Goal: Information Seeking & Learning: Learn about a topic

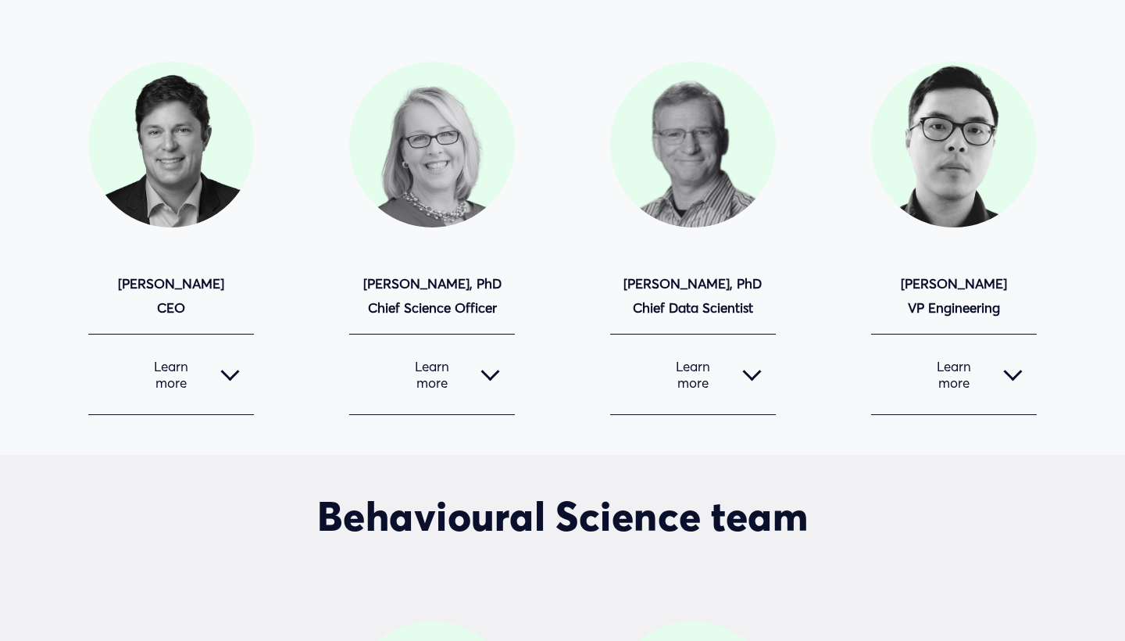
scroll to position [178, 0]
click at [238, 374] on div at bounding box center [230, 374] width 19 height 19
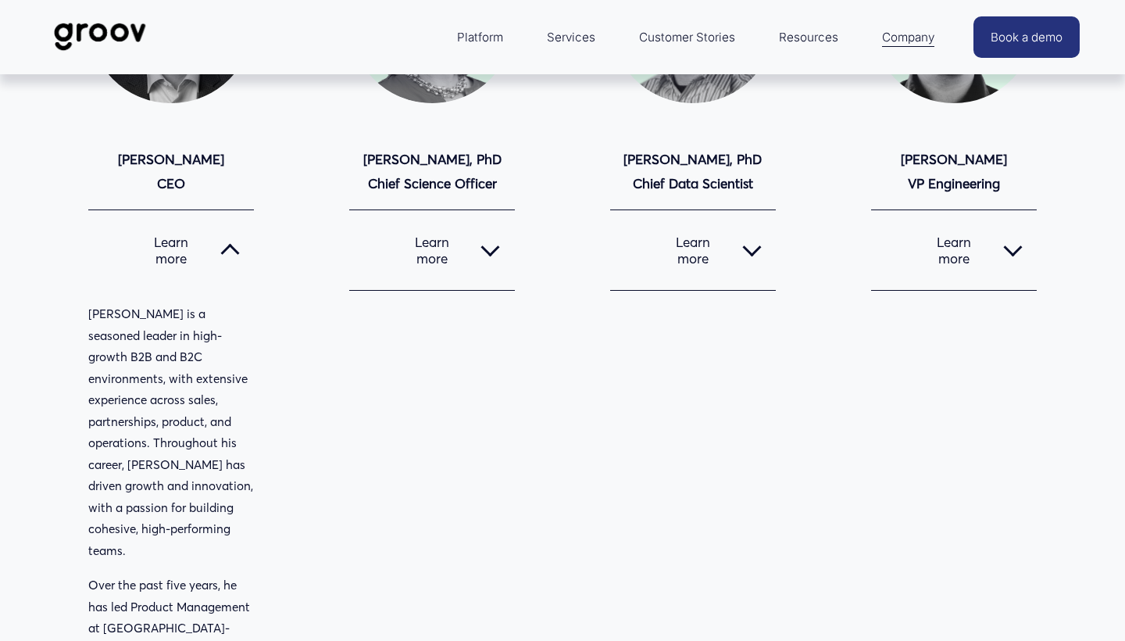
scroll to position [113, 0]
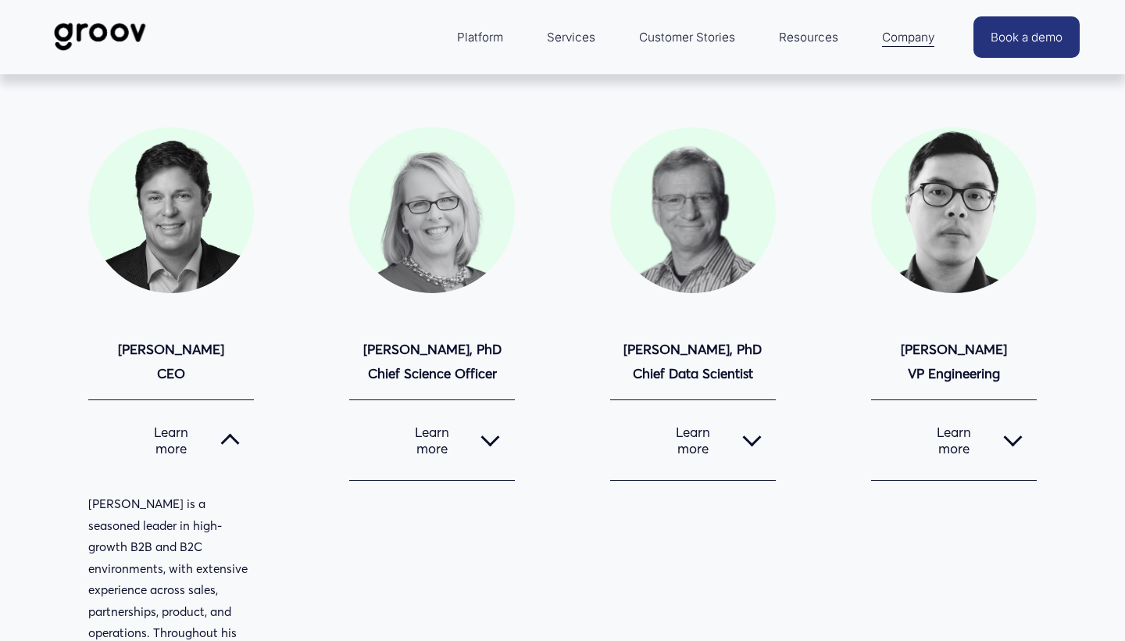
click at [492, 449] on div at bounding box center [490, 440] width 19 height 19
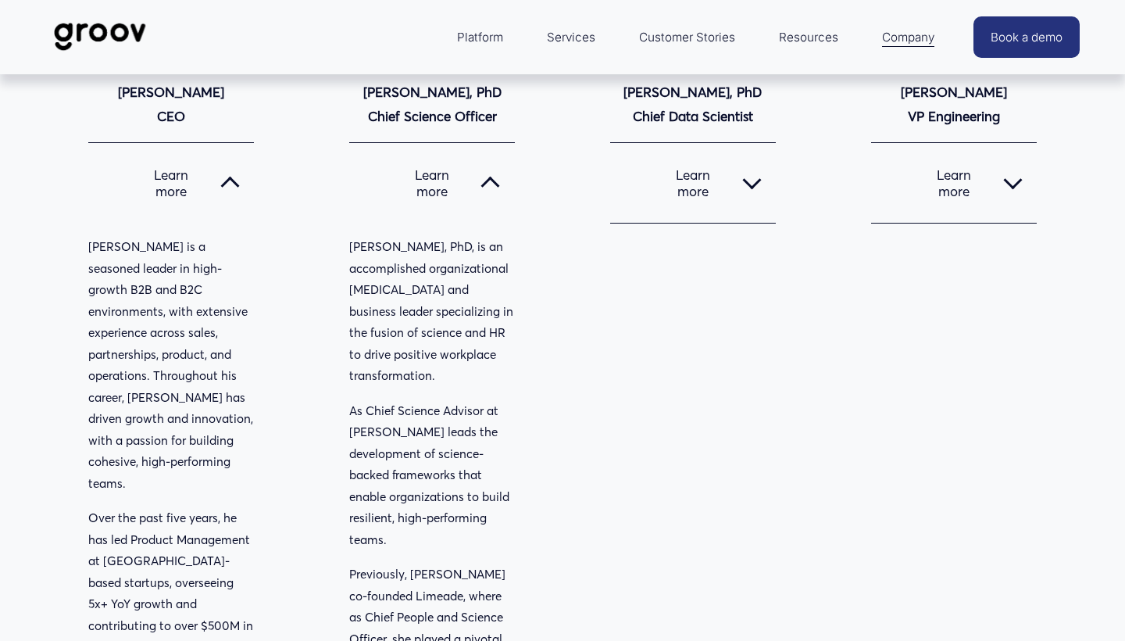
scroll to position [360, 0]
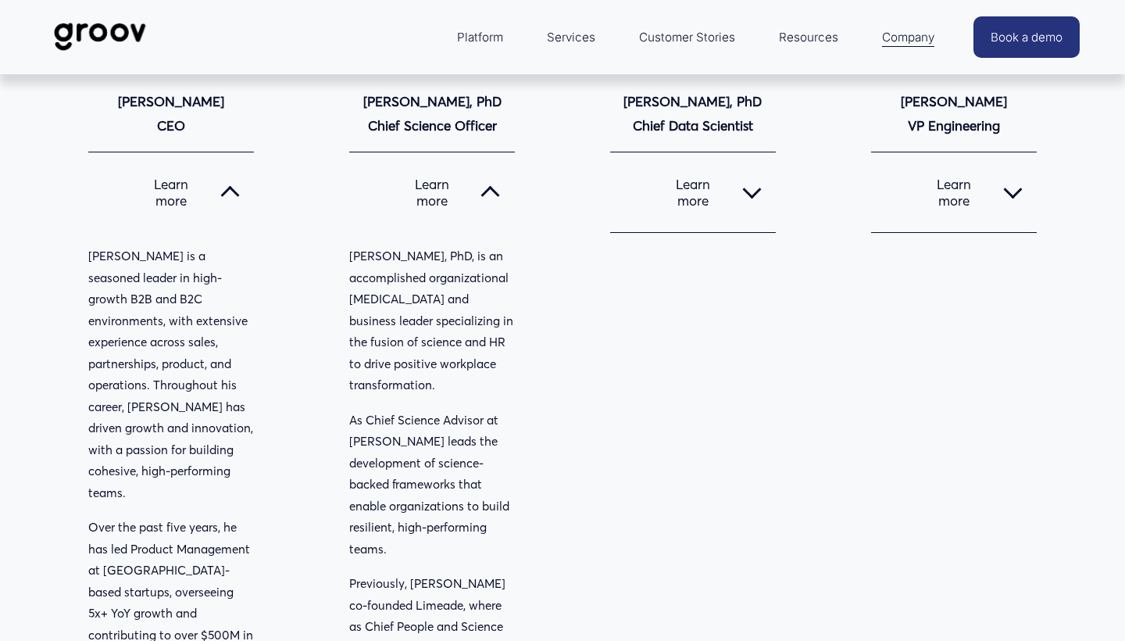
click at [748, 198] on div at bounding box center [752, 192] width 19 height 19
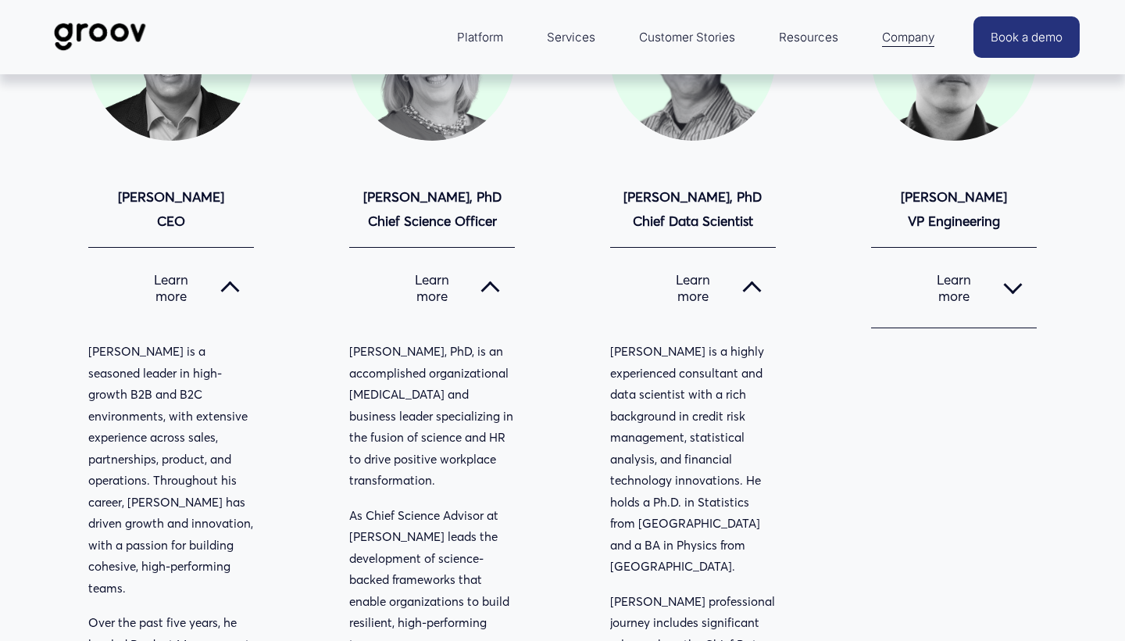
scroll to position [270, 0]
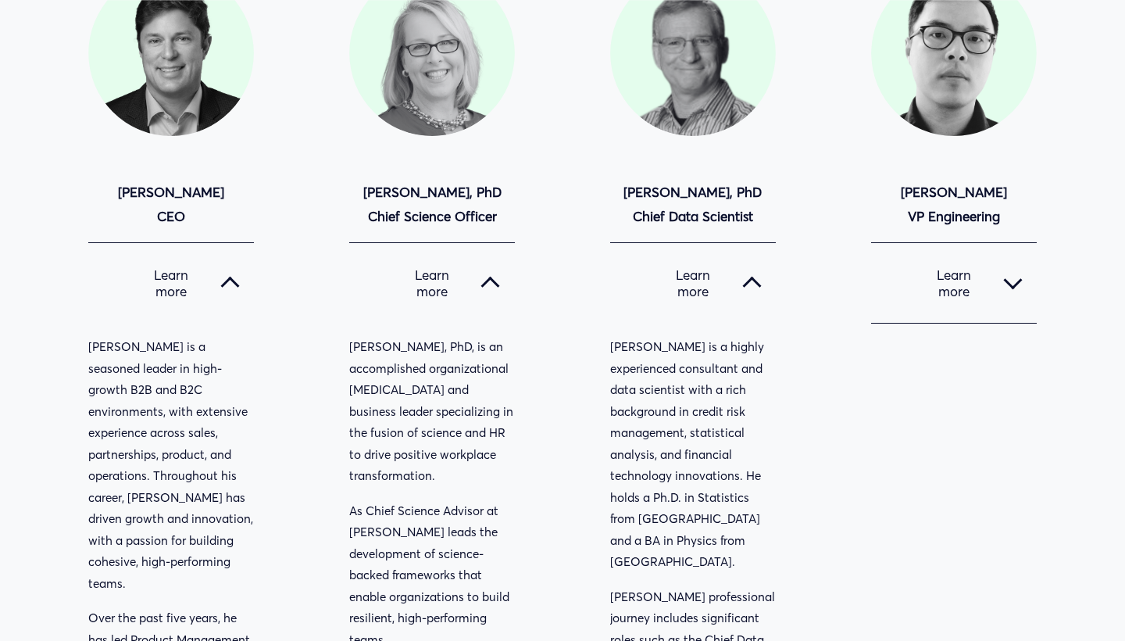
click at [1004, 277] on div at bounding box center [1013, 283] width 19 height 19
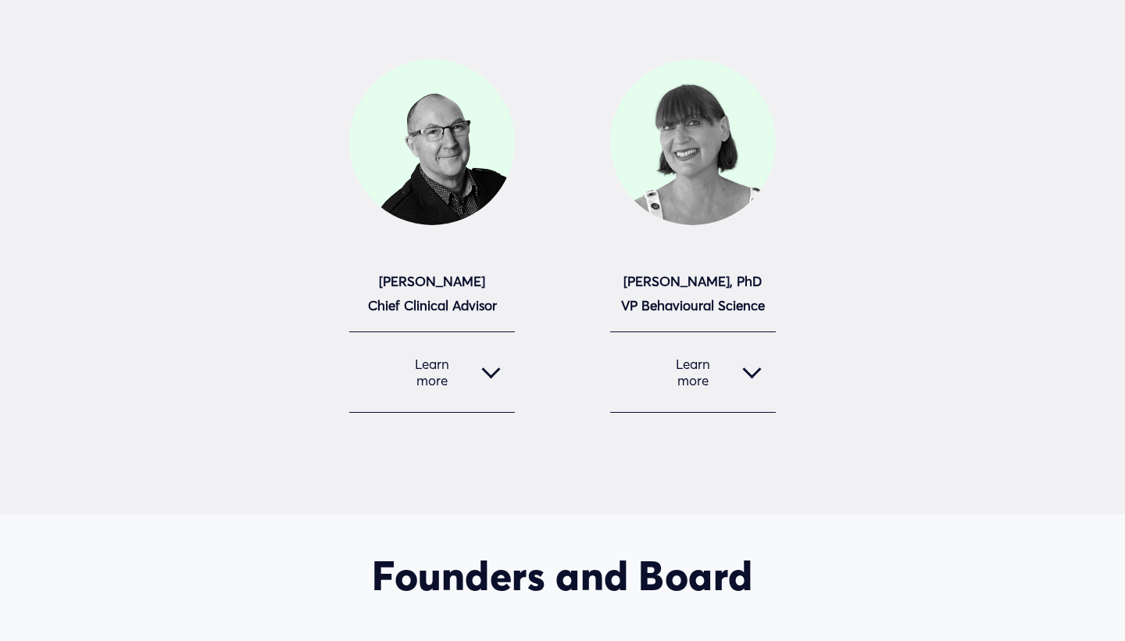
scroll to position [2017, 0]
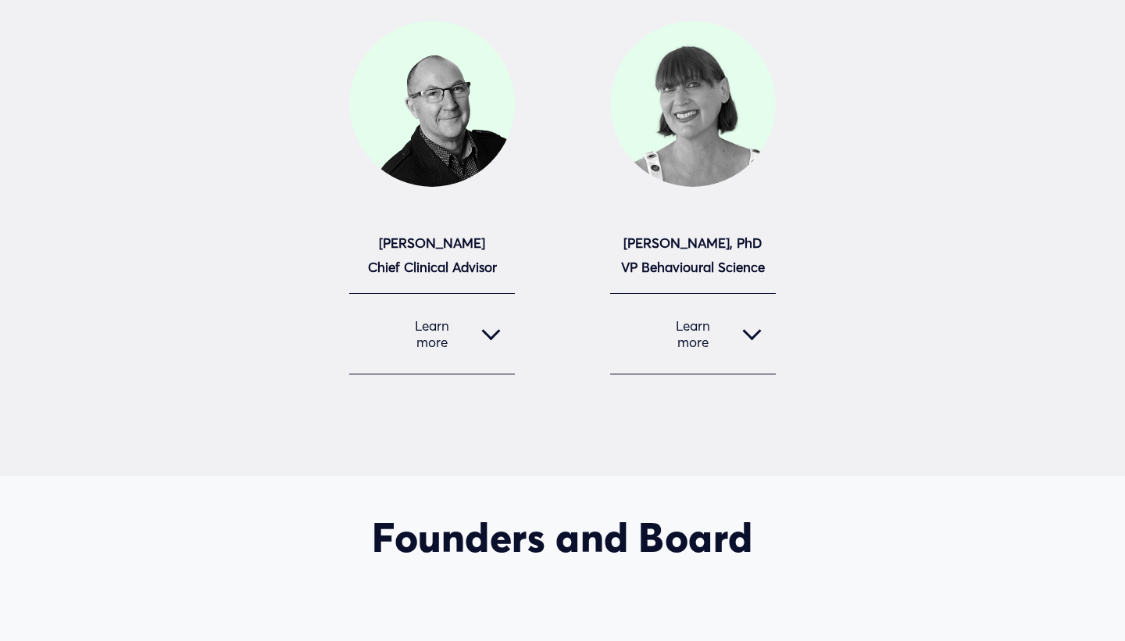
click at [484, 324] on div at bounding box center [491, 333] width 19 height 19
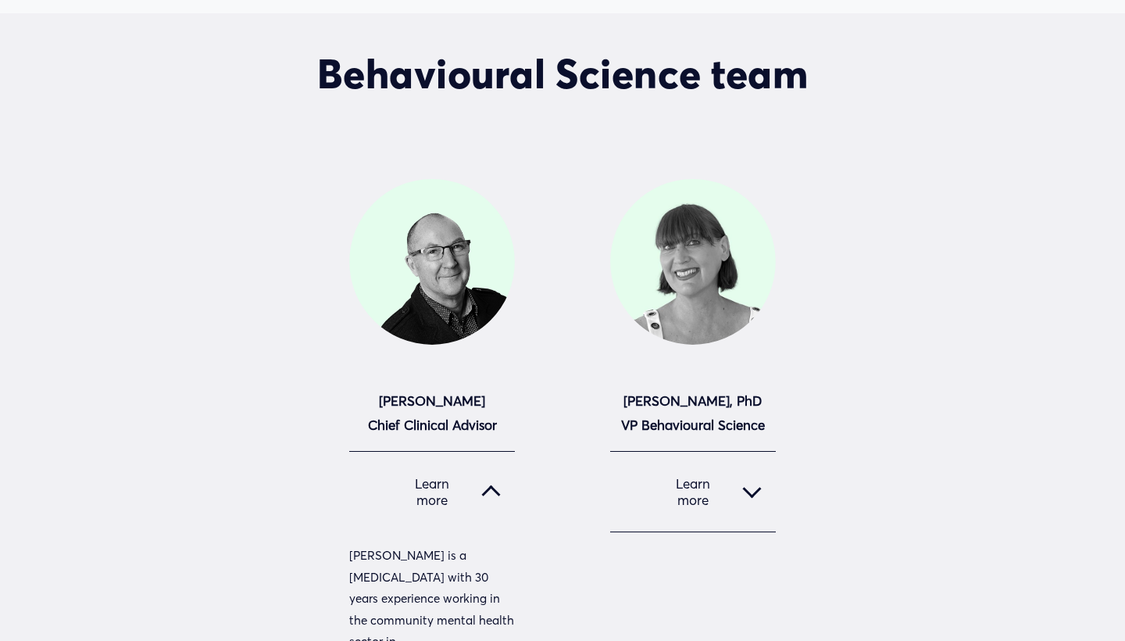
scroll to position [1885, 0]
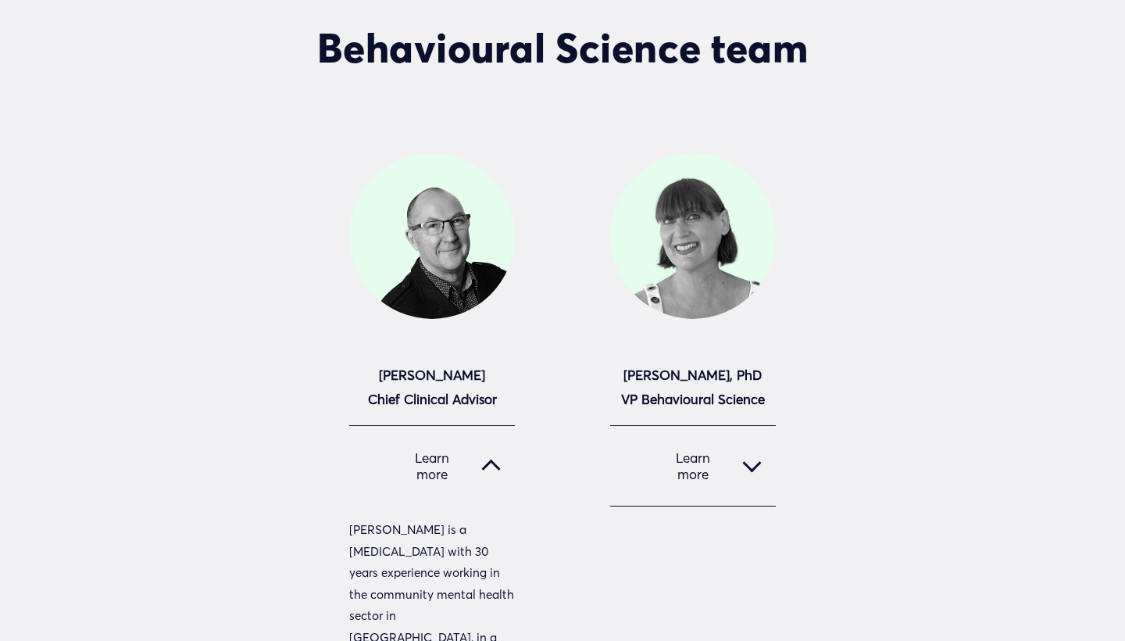
click at [754, 453] on div at bounding box center [752, 462] width 19 height 19
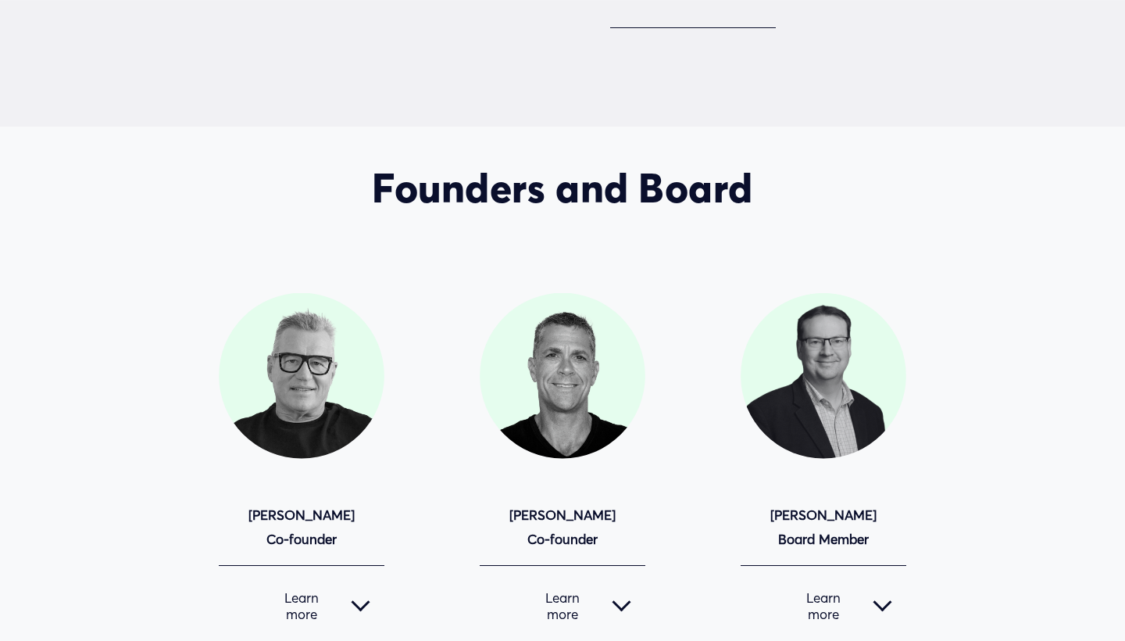
scroll to position [3617, 0]
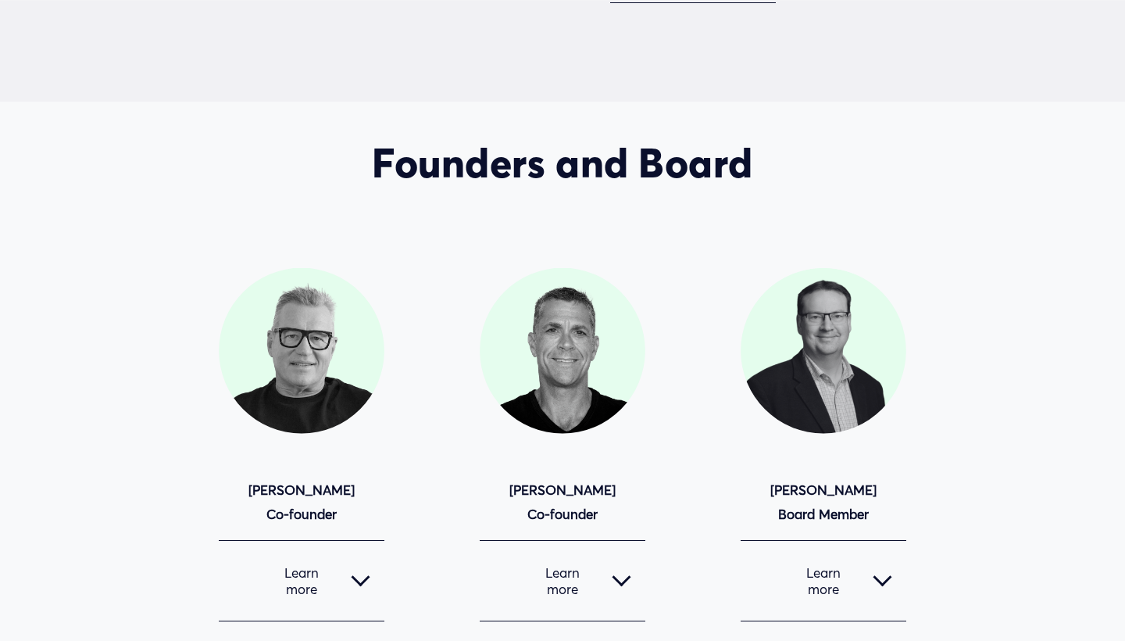
click at [355, 571] on div at bounding box center [361, 580] width 19 height 19
click at [600, 564] on span "Learn more" at bounding box center [553, 580] width 119 height 33
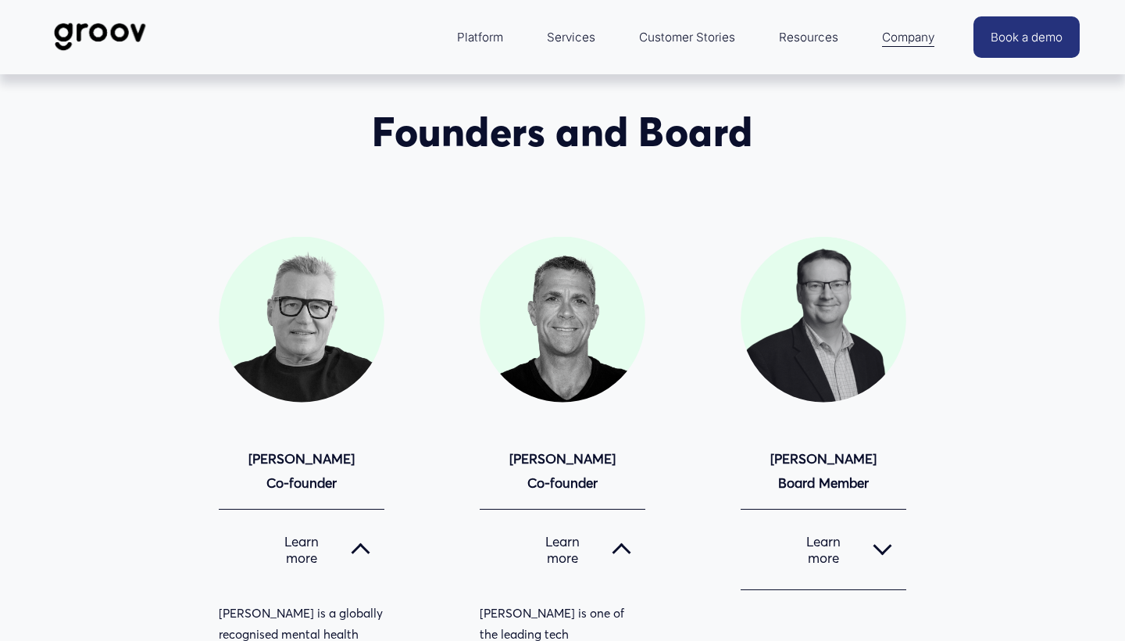
scroll to position [3591, 0]
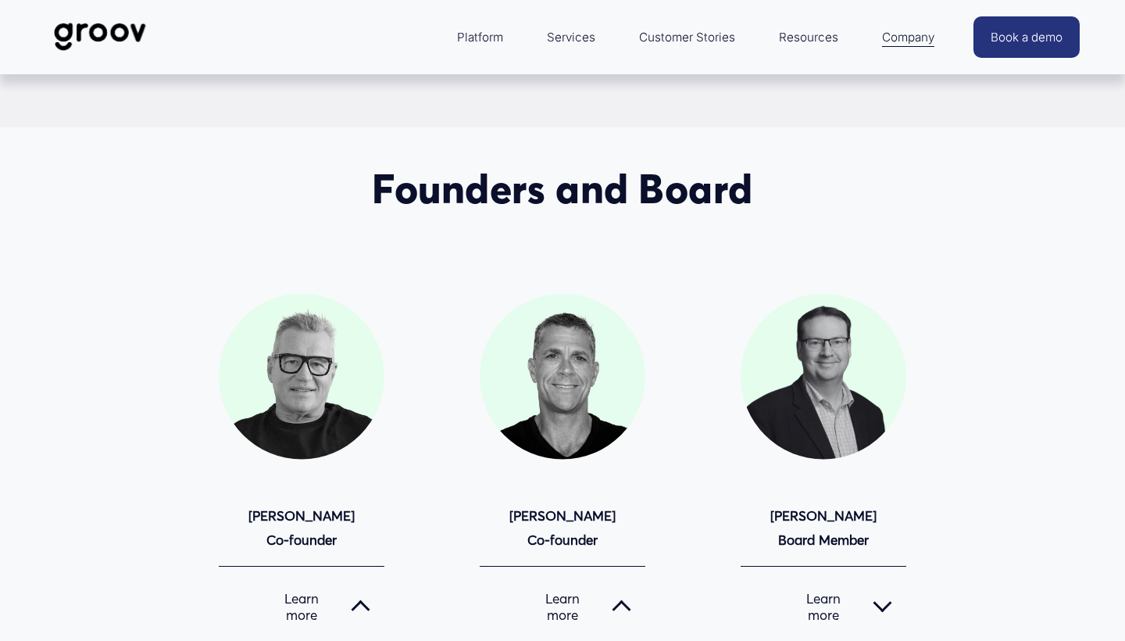
click at [883, 594] on div at bounding box center [883, 603] width 19 height 19
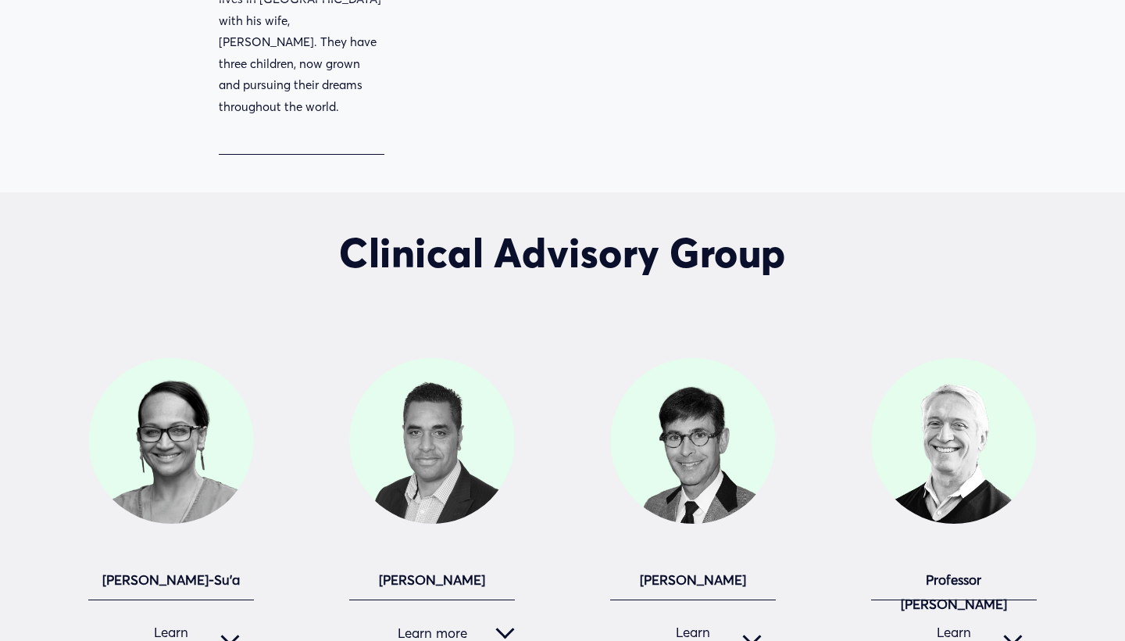
scroll to position [5205, 0]
click at [234, 630] on div at bounding box center [230, 639] width 19 height 19
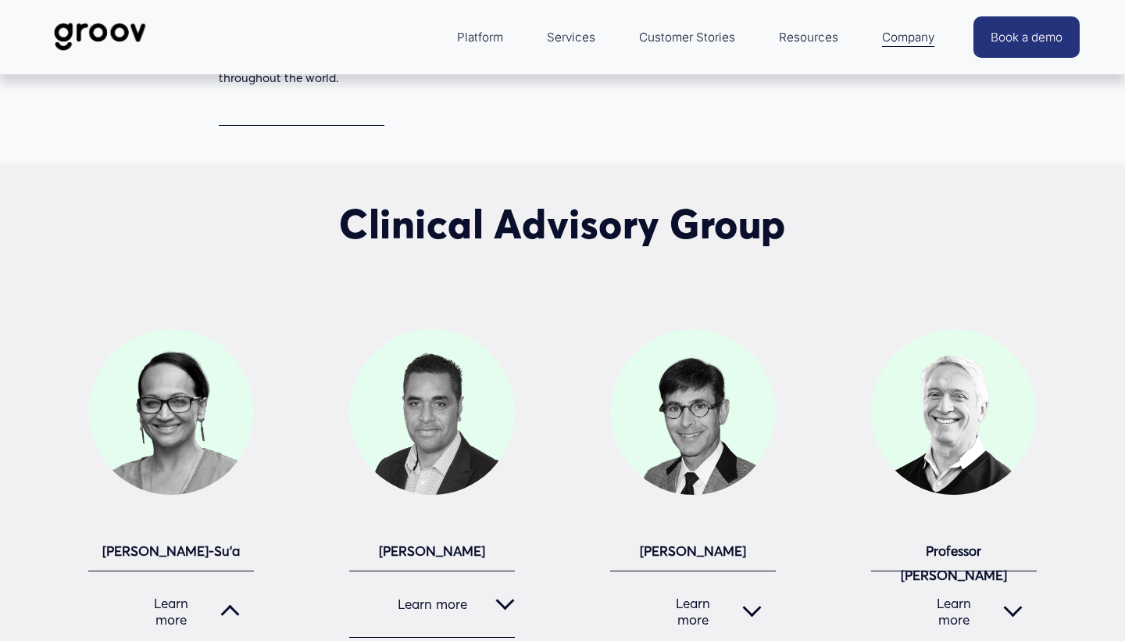
scroll to position [5230, 0]
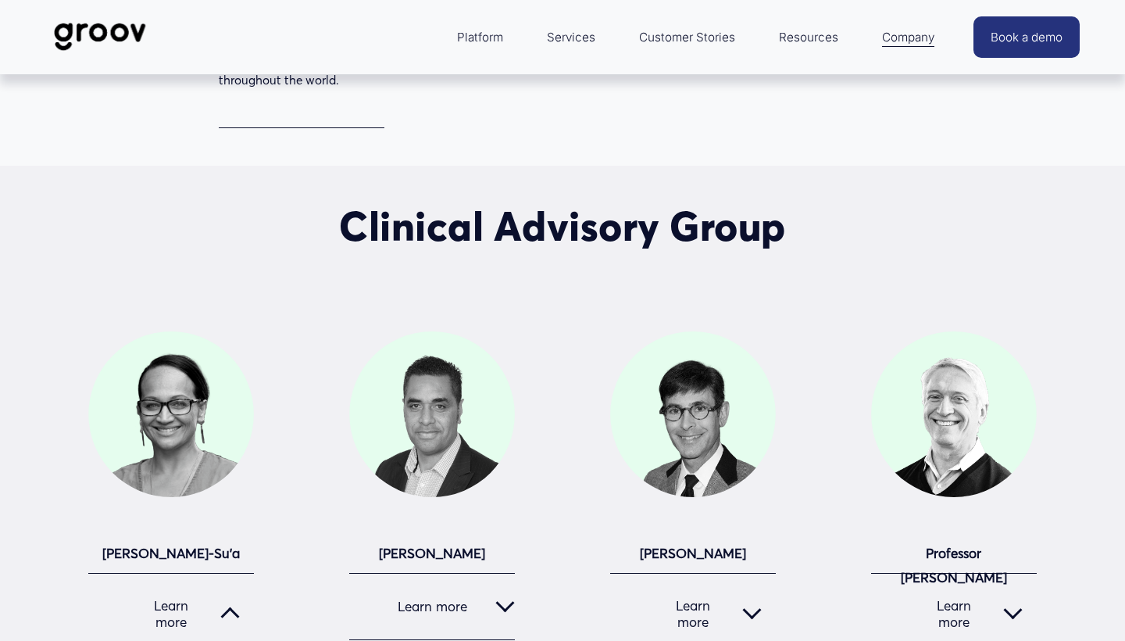
click at [506, 594] on div at bounding box center [505, 603] width 19 height 19
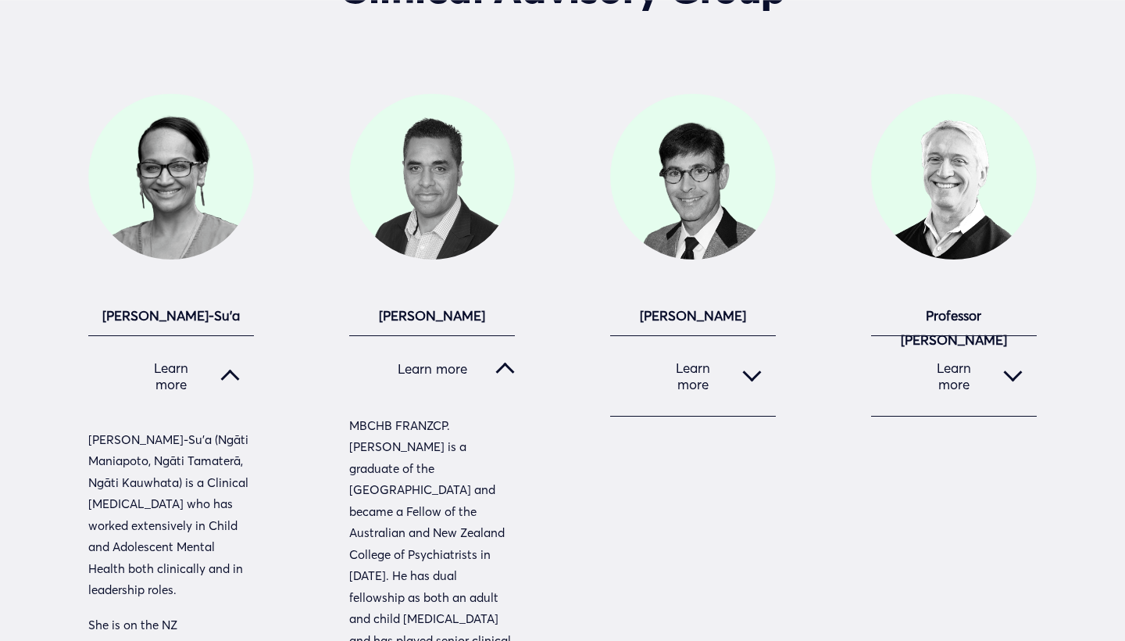
scroll to position [5470, 0]
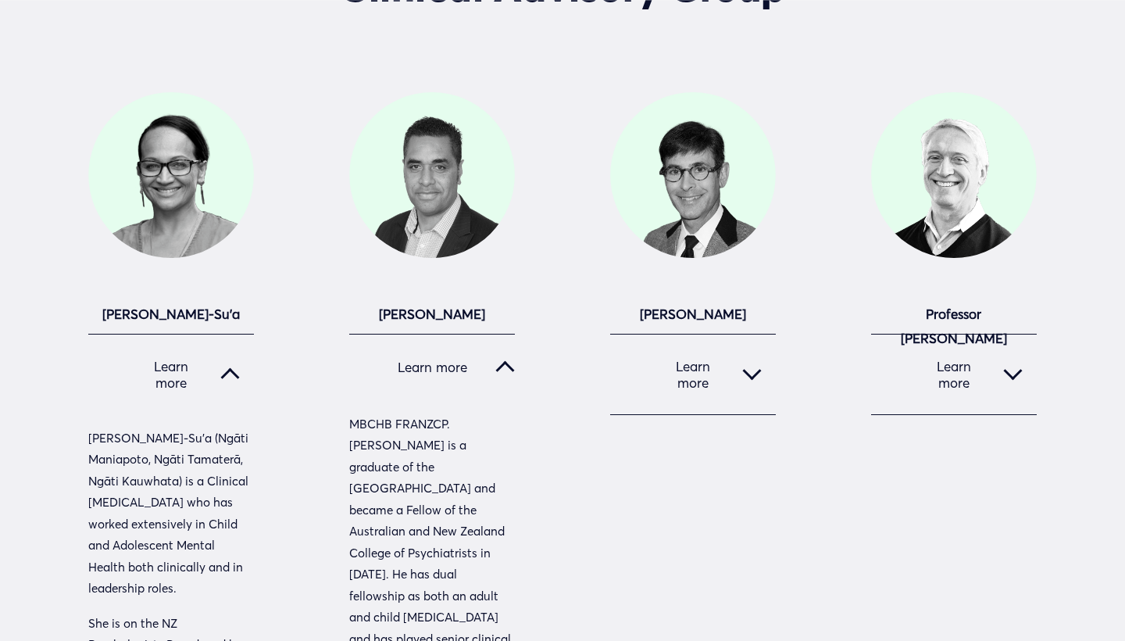
click at [755, 365] on div at bounding box center [752, 374] width 19 height 19
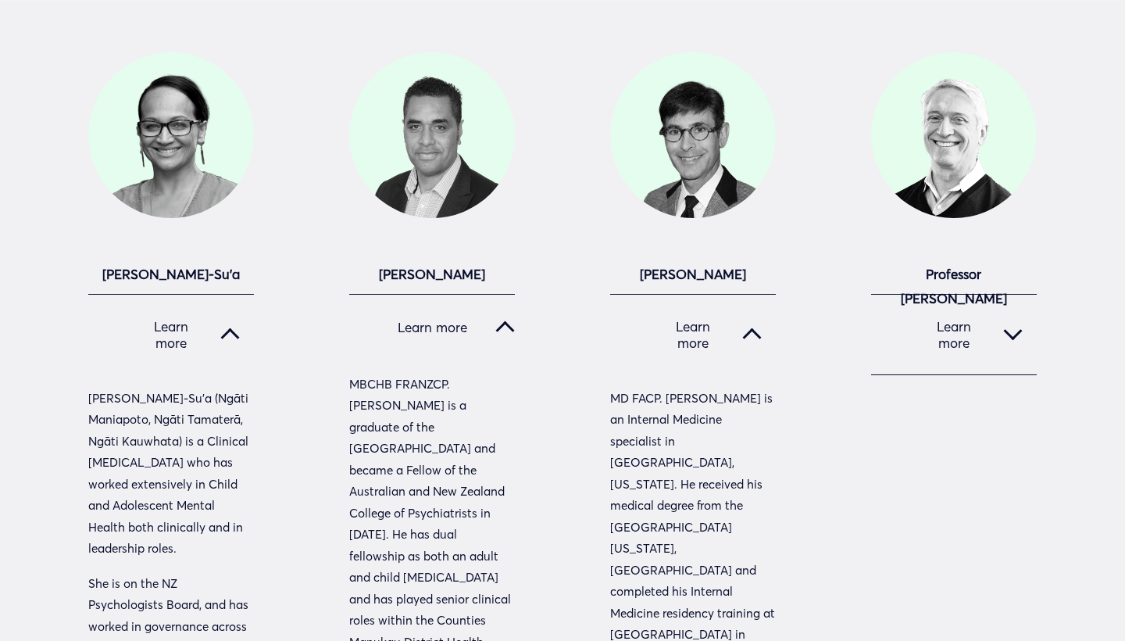
scroll to position [5476, 0]
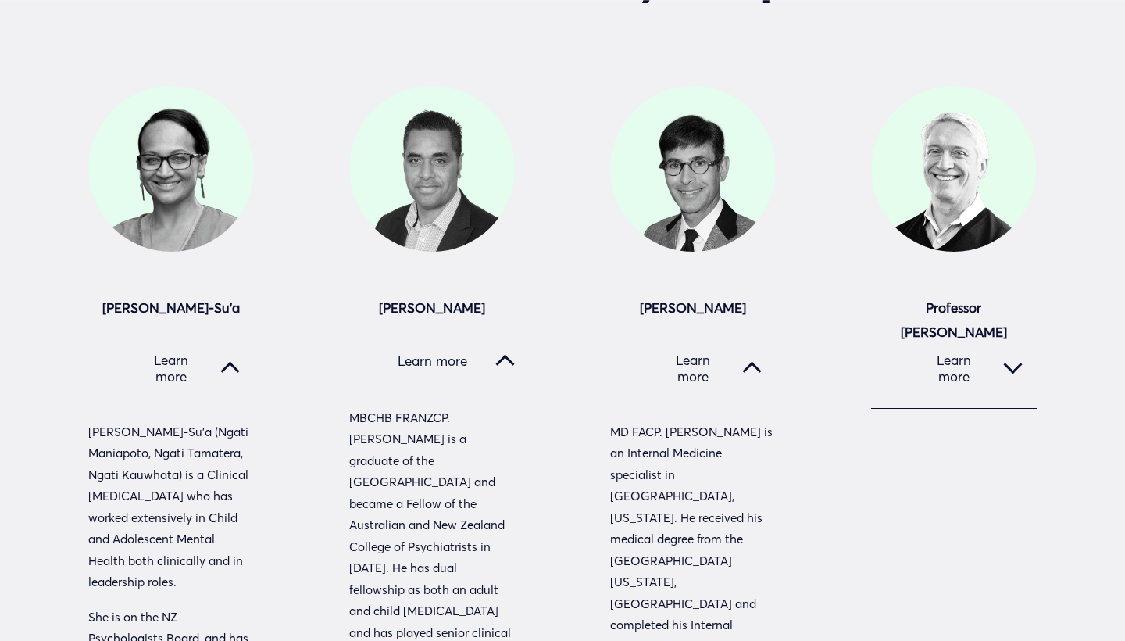
click at [1011, 356] on div at bounding box center [1013, 365] width 19 height 19
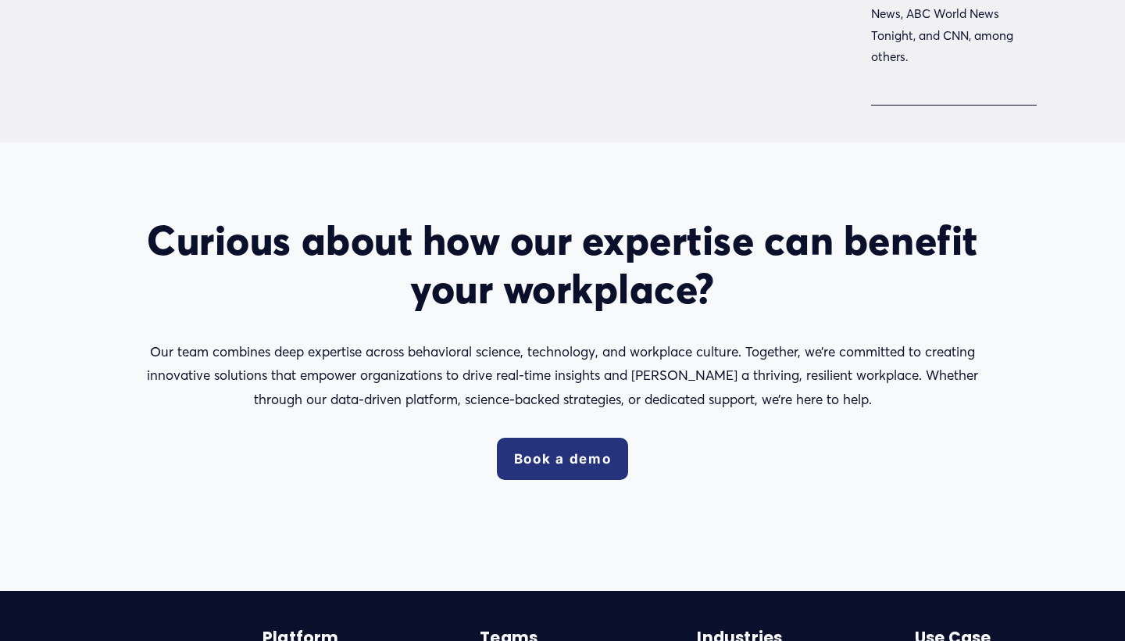
scroll to position [6892, 0]
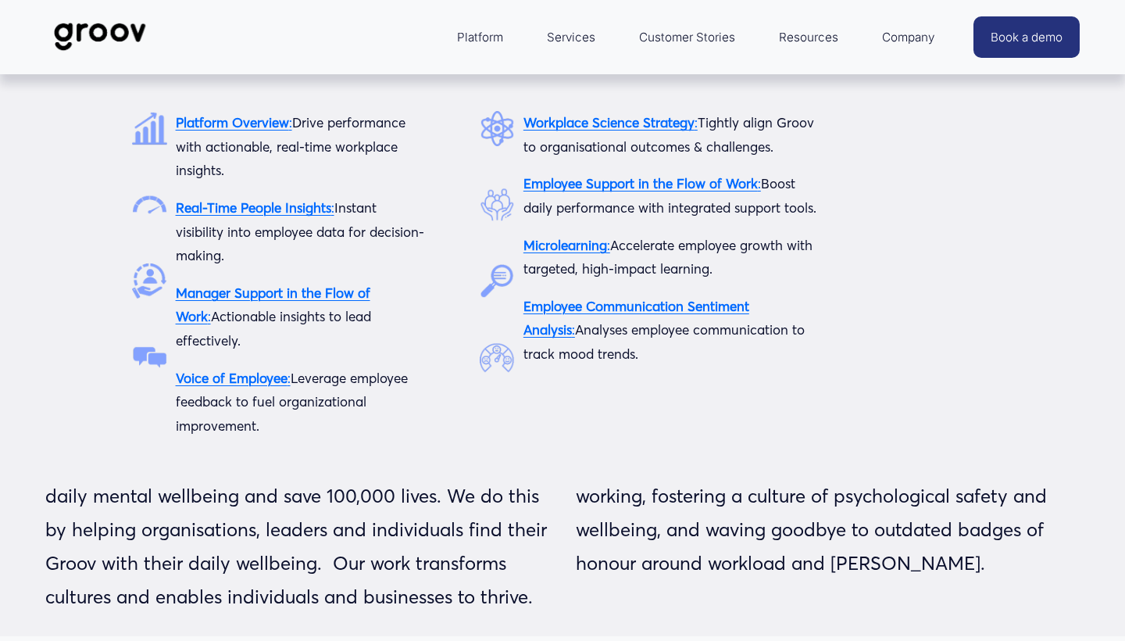
click at [272, 131] on strong "Platform Overview" at bounding box center [232, 122] width 113 height 16
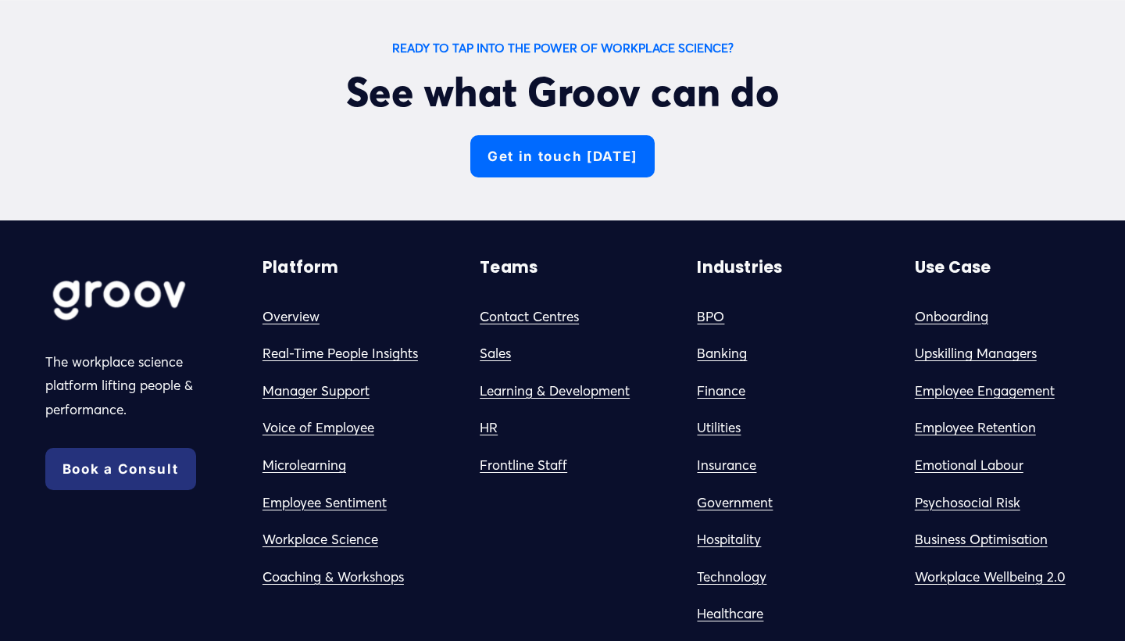
scroll to position [5383, 0]
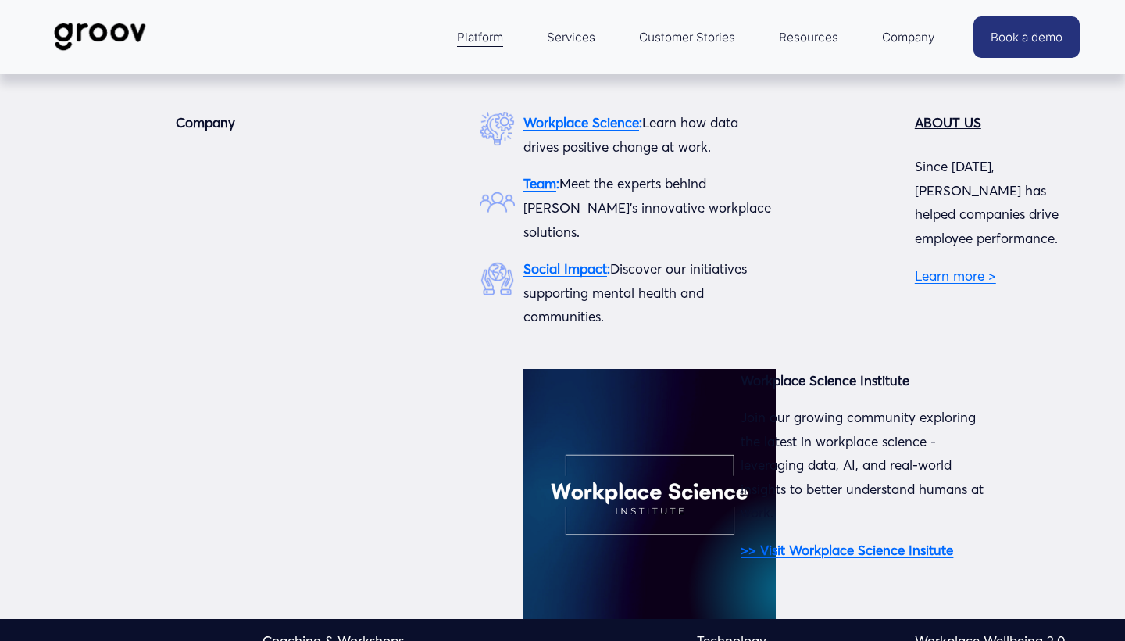
click at [902, 36] on span "Company" at bounding box center [908, 37] width 52 height 21
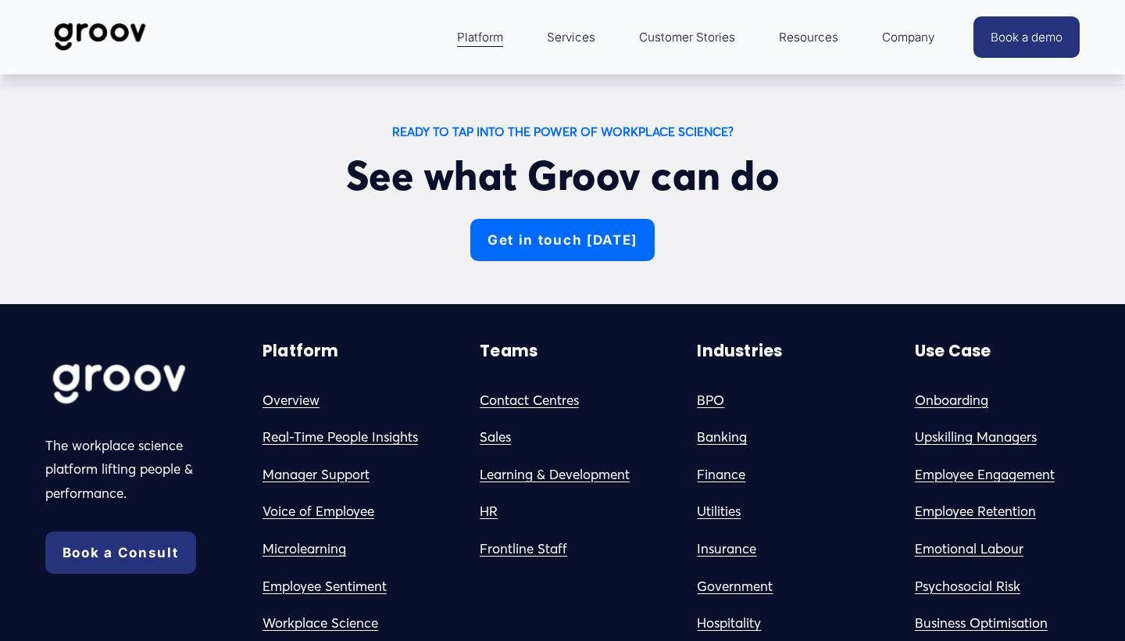
scroll to position [5363, 0]
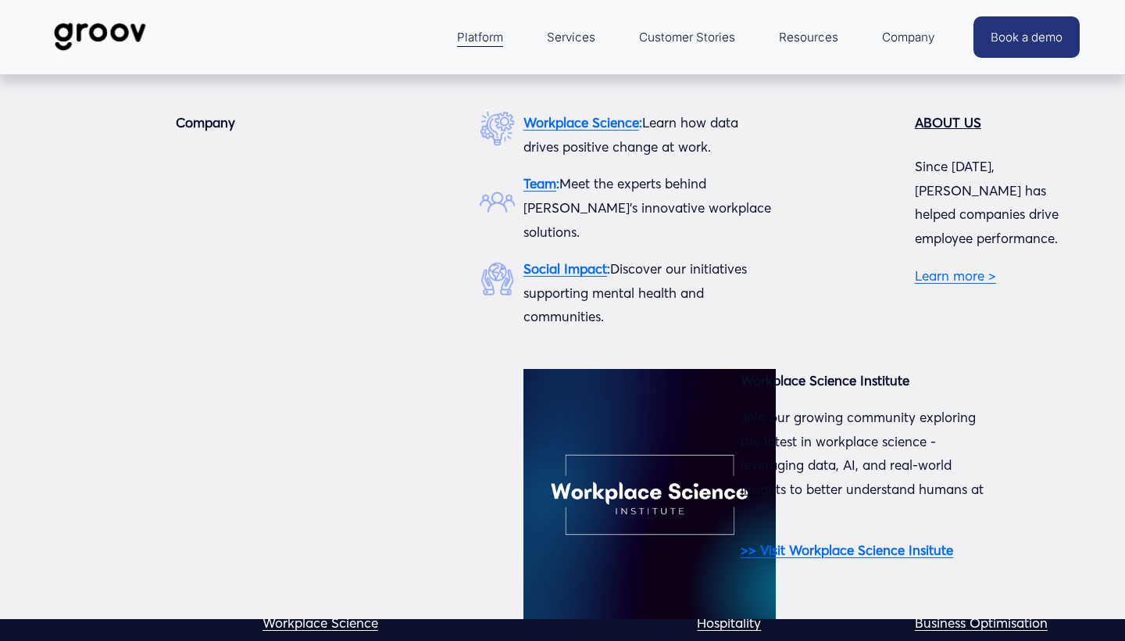
click at [922, 34] on span "Company" at bounding box center [908, 37] width 52 height 21
click at [964, 267] on link "Learn more >" at bounding box center [955, 275] width 81 height 16
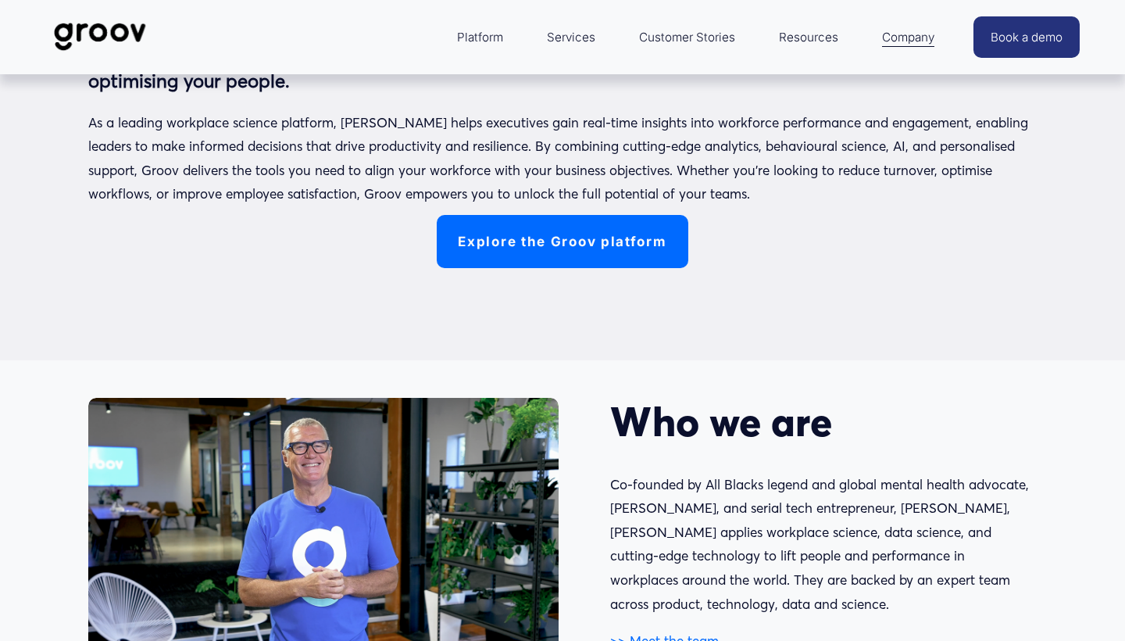
scroll to position [480, 0]
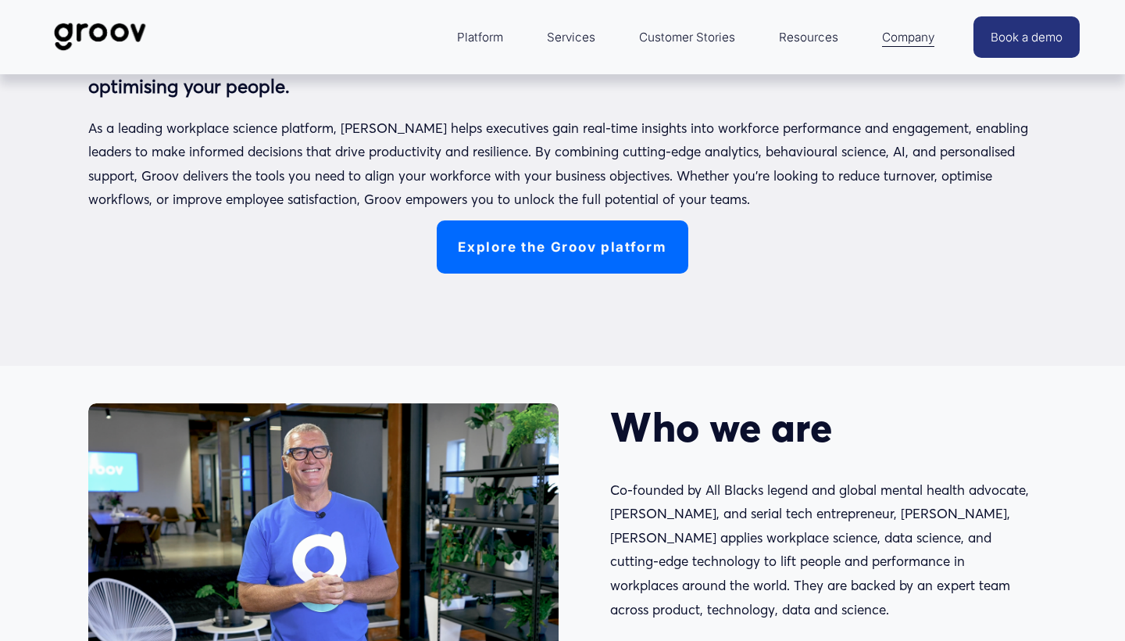
click at [626, 259] on link "Explore the Groov platform" at bounding box center [563, 246] width 252 height 53
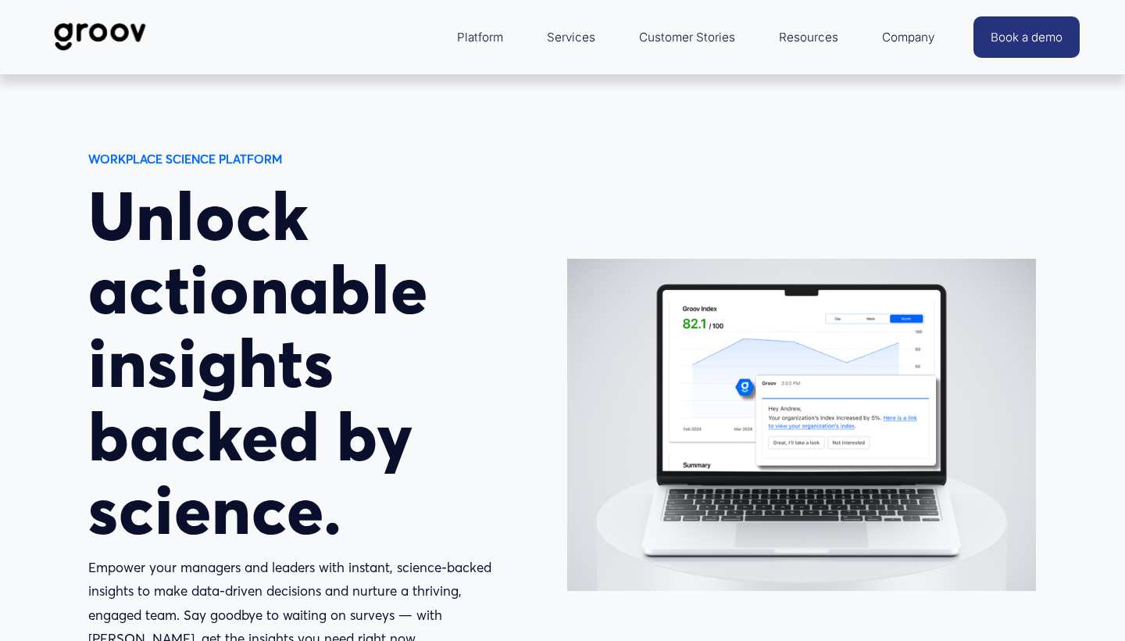
click at [577, 39] on link "Services" at bounding box center [571, 37] width 64 height 37
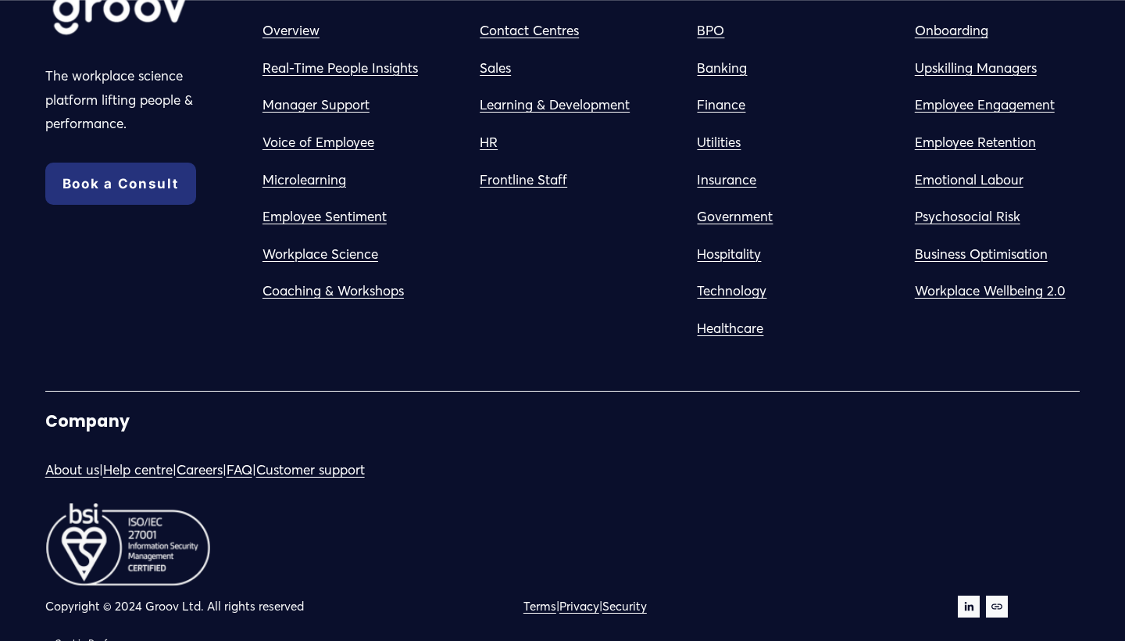
scroll to position [9118, 0]
click at [252, 459] on link "FAQ" at bounding box center [240, 471] width 26 height 24
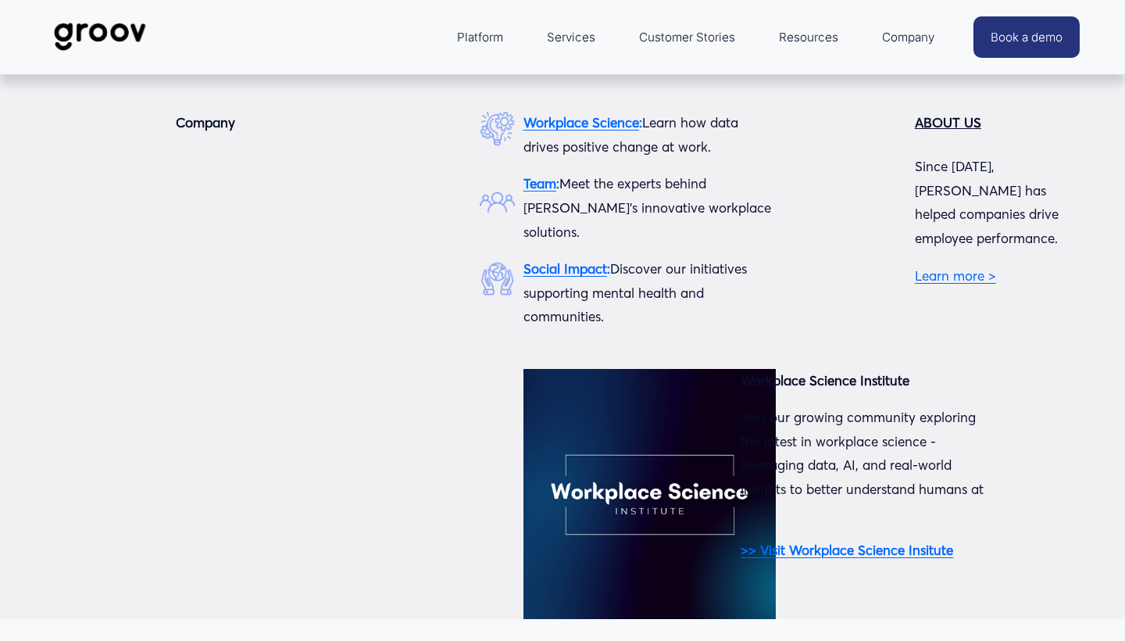
click at [574, 260] on strong "Social Impact" at bounding box center [566, 268] width 84 height 16
